Goal: Information Seeking & Learning: Learn about a topic

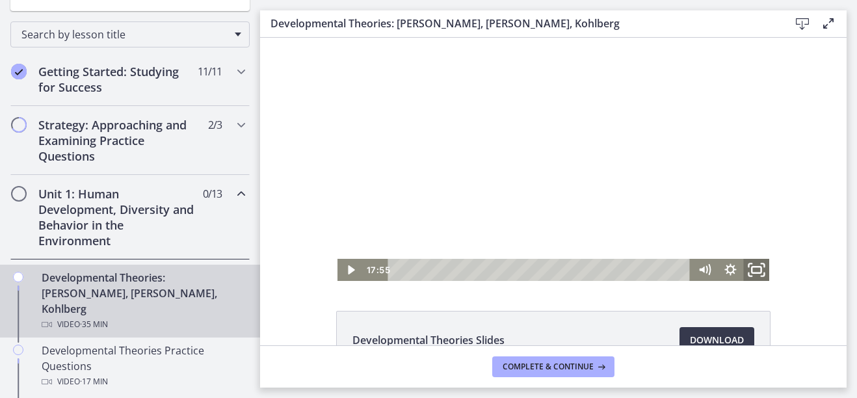
click at [754, 270] on icon "Fullscreen" at bounding box center [755, 270] width 31 height 27
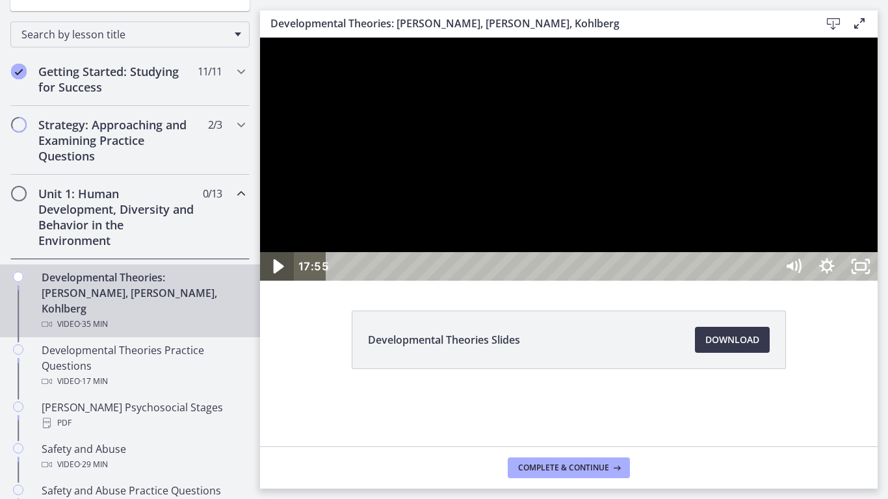
click at [273, 284] on icon "Play Video" at bounding box center [278, 267] width 40 height 34
click at [856, 281] on div at bounding box center [568, 159] width 617 height 243
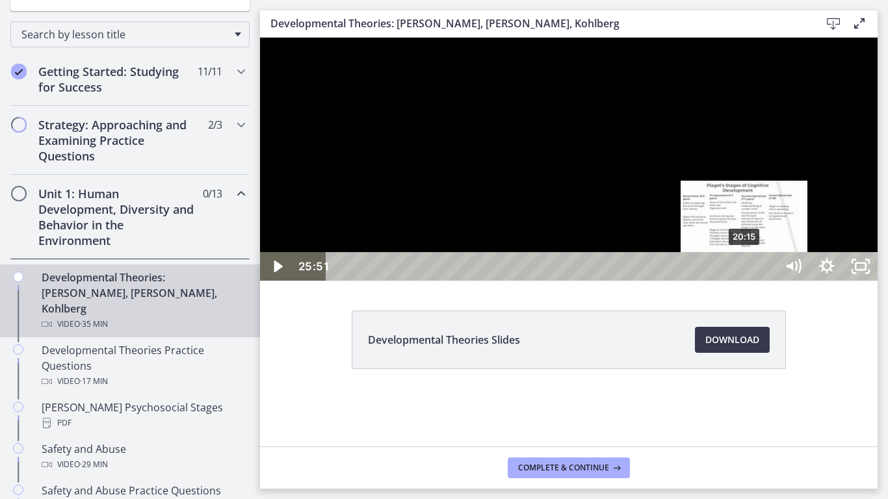
click at [745, 281] on div "20:15" at bounding box center [554, 266] width 430 height 29
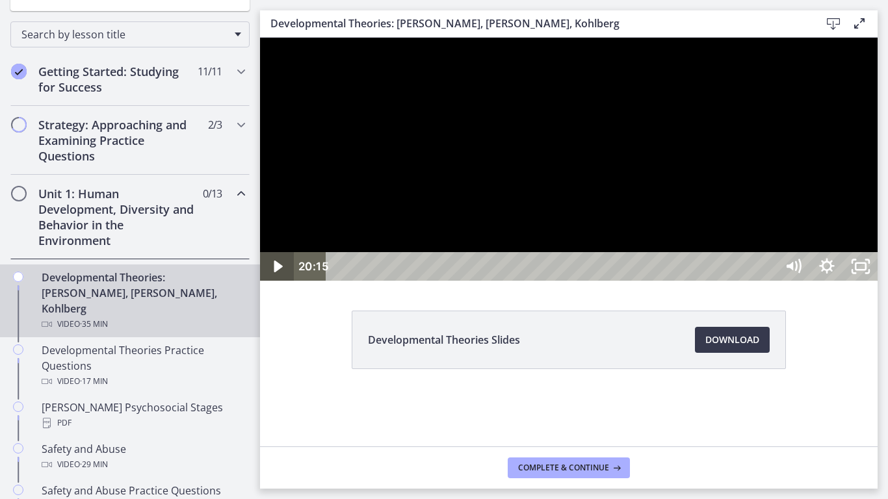
click at [277, 281] on icon "Play Video" at bounding box center [278, 266] width 34 height 29
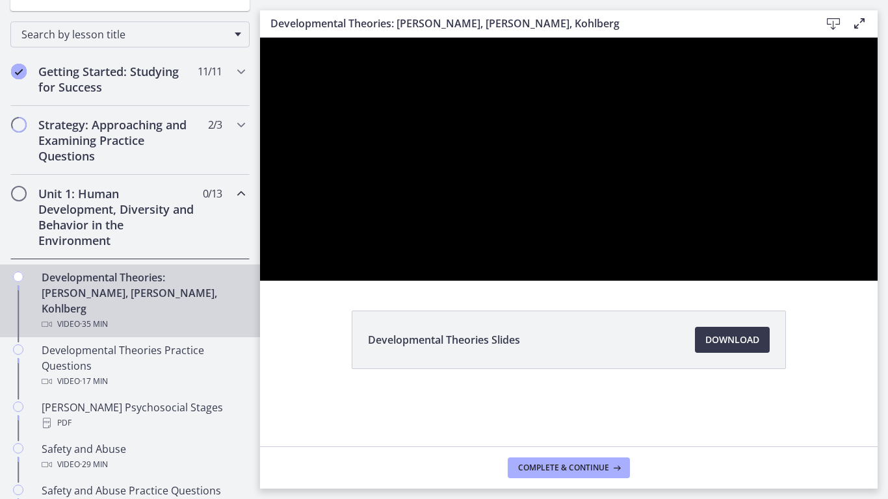
click at [500, 281] on div at bounding box center [568, 159] width 617 height 243
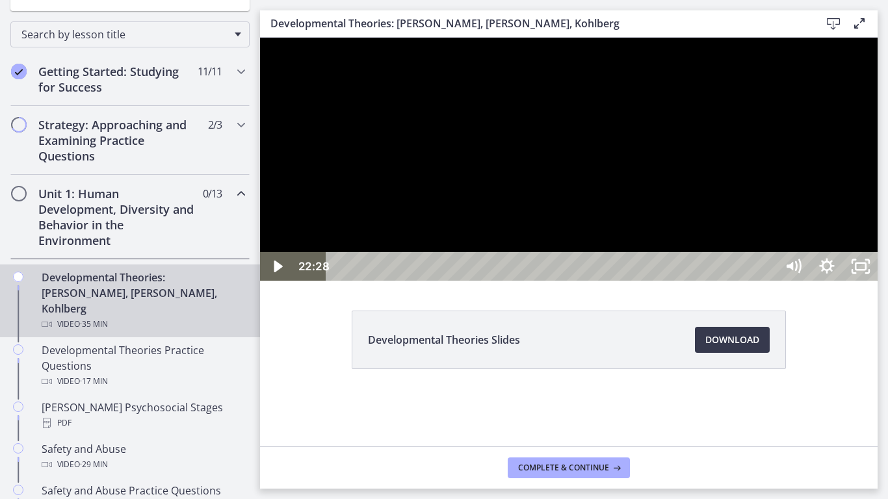
click at [664, 266] on div at bounding box center [568, 159] width 617 height 243
click at [714, 281] on div at bounding box center [568, 159] width 617 height 243
click at [678, 281] on div at bounding box center [568, 159] width 617 height 243
click at [695, 281] on div at bounding box center [568, 159] width 617 height 243
